Goal: Task Accomplishment & Management: Manage account settings

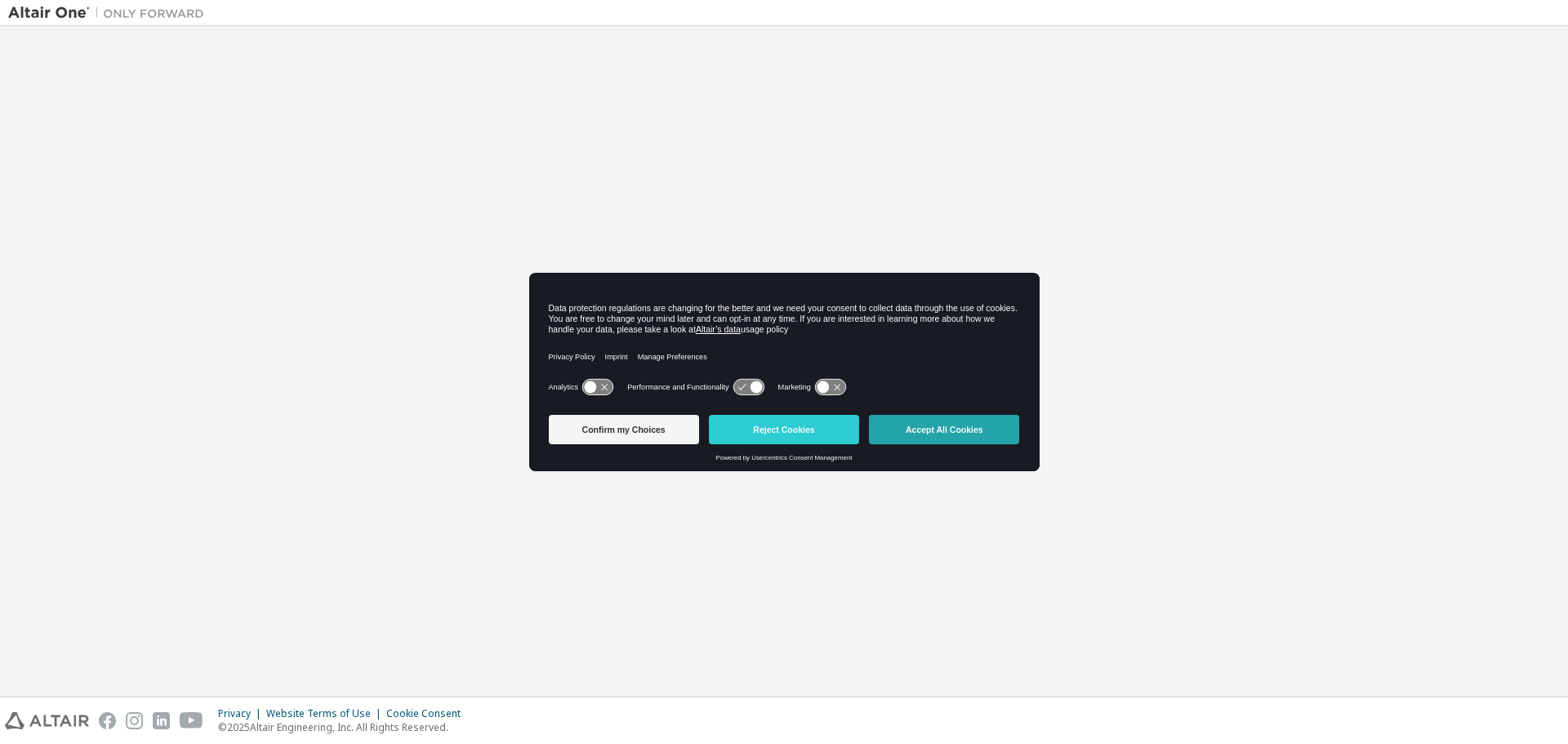
click at [980, 426] on button "Accept All Cookies" at bounding box center [943, 429] width 150 height 30
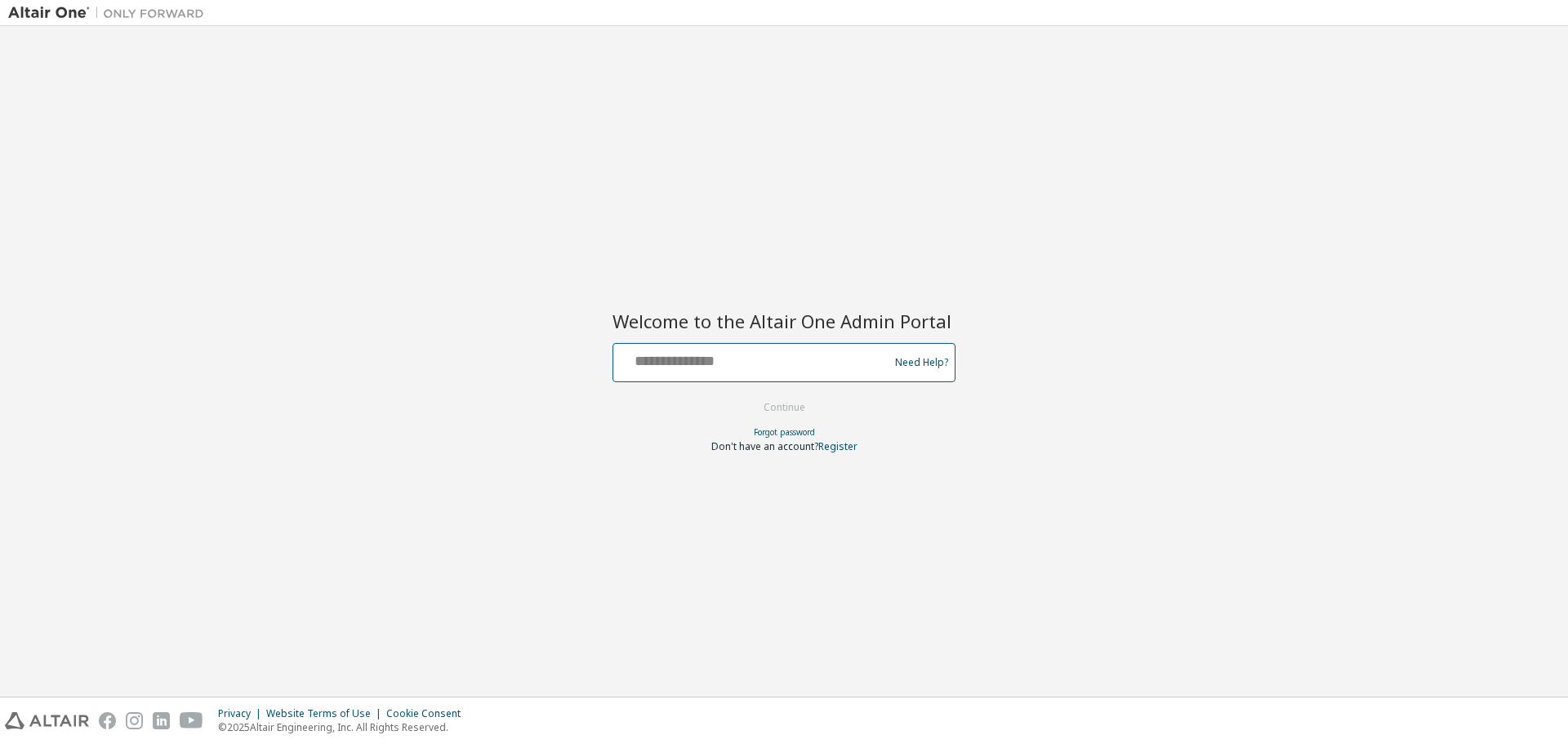
click at [652, 364] on input "text" at bounding box center [753, 359] width 267 height 24
type input "**********"
click at [772, 408] on button "Continue" at bounding box center [784, 407] width 76 height 25
